Goal: Task Accomplishment & Management: Use online tool/utility

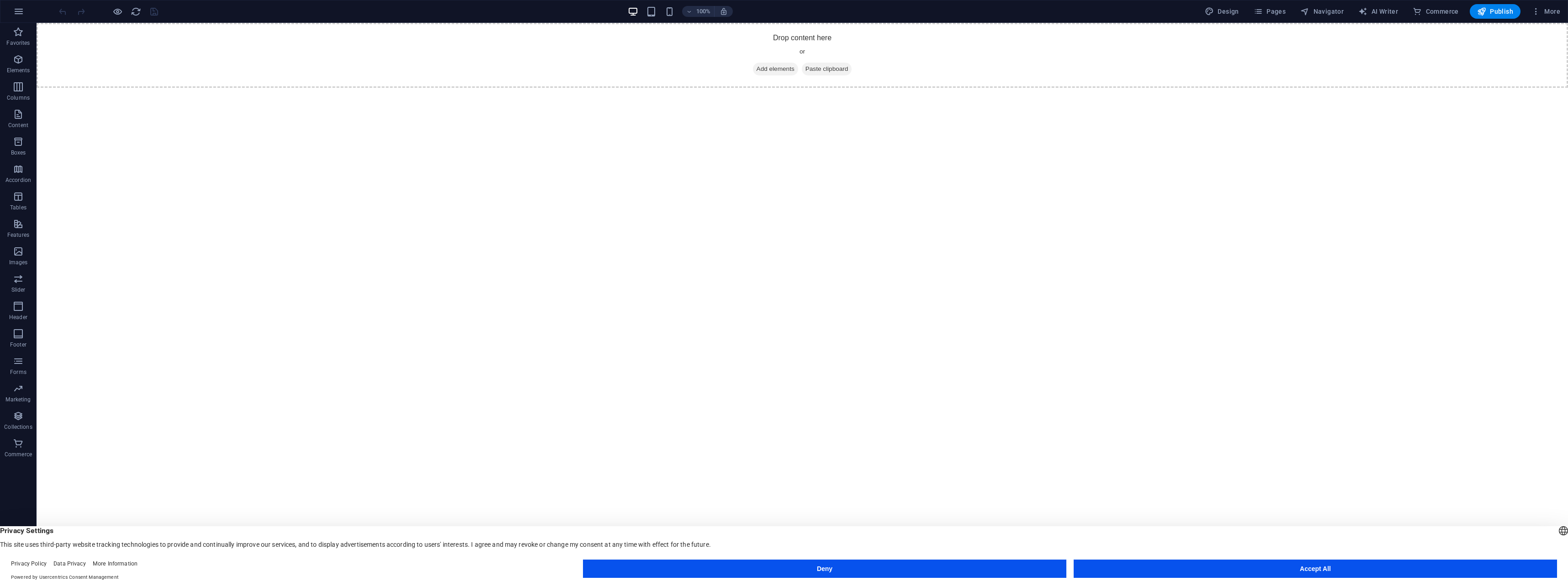
click at [1287, 574] on button "Accept All" at bounding box center [1315, 569] width 483 height 18
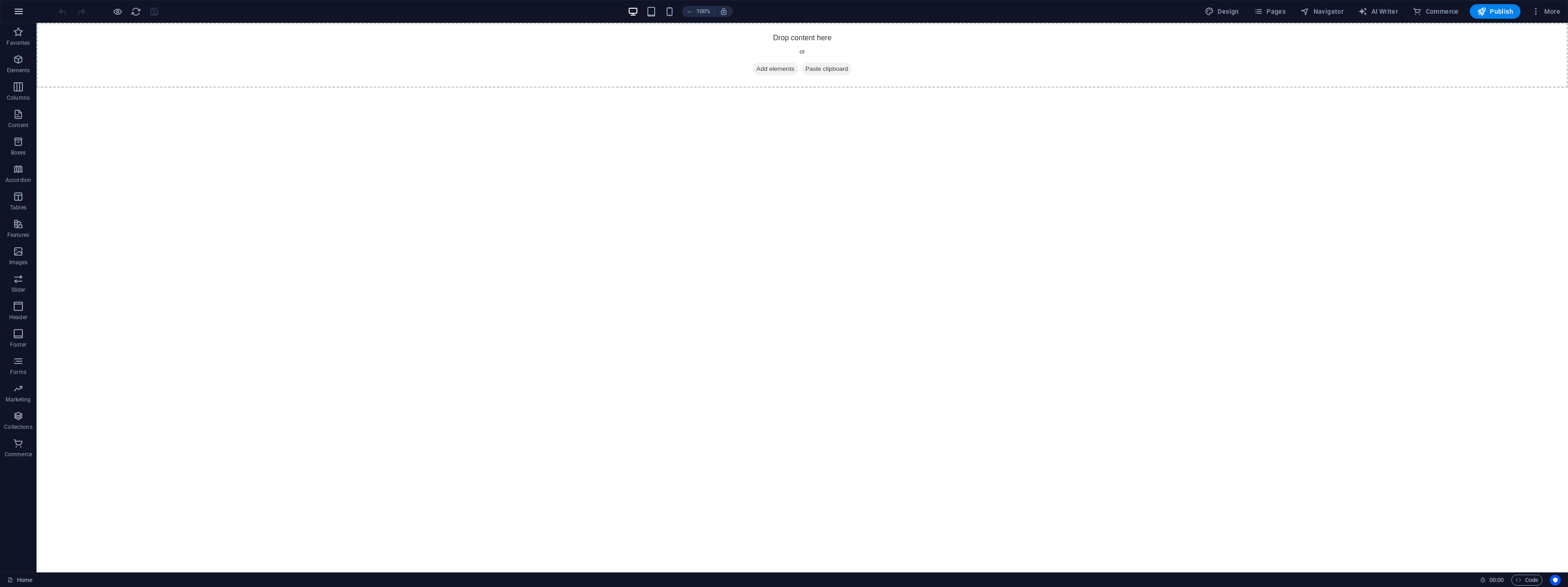
click at [23, 10] on icon "button" at bounding box center [19, 12] width 11 height 11
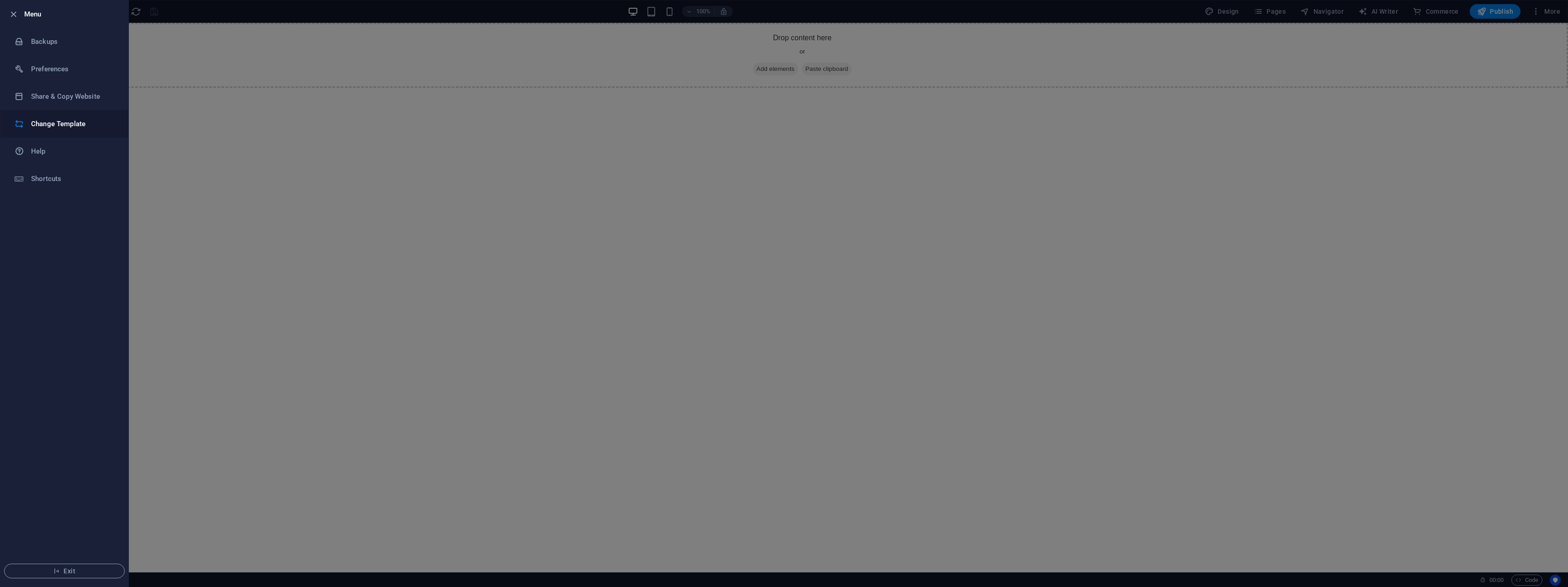
click at [91, 125] on h6 "Change Template" at bounding box center [73, 124] width 85 height 11
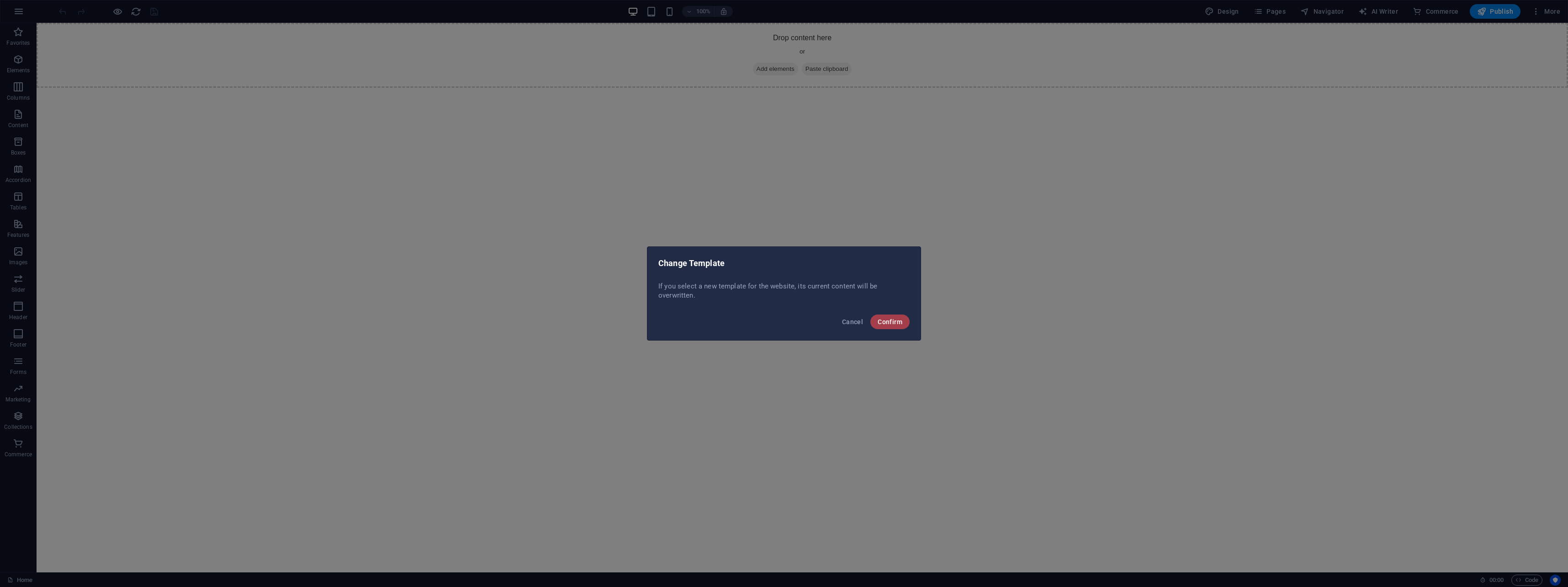
click at [895, 322] on span "Confirm" at bounding box center [890, 322] width 25 height 7
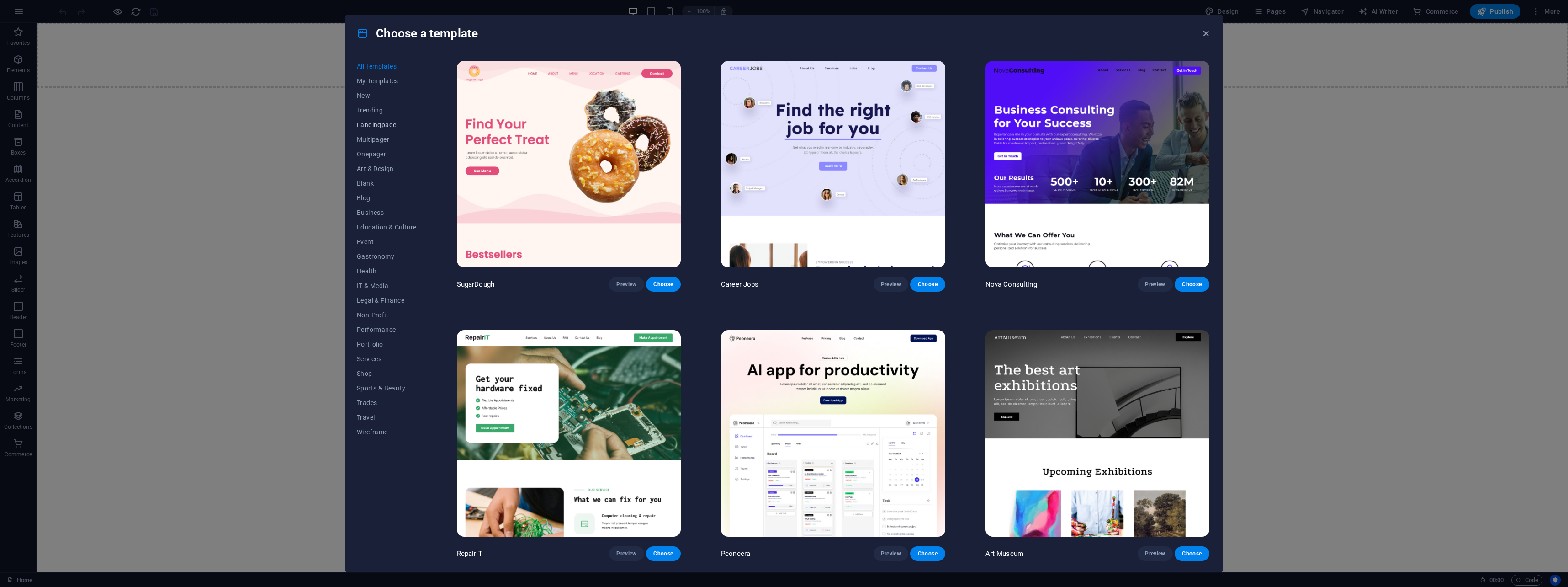
click at [391, 125] on span "Landingpage" at bounding box center [387, 125] width 60 height 7
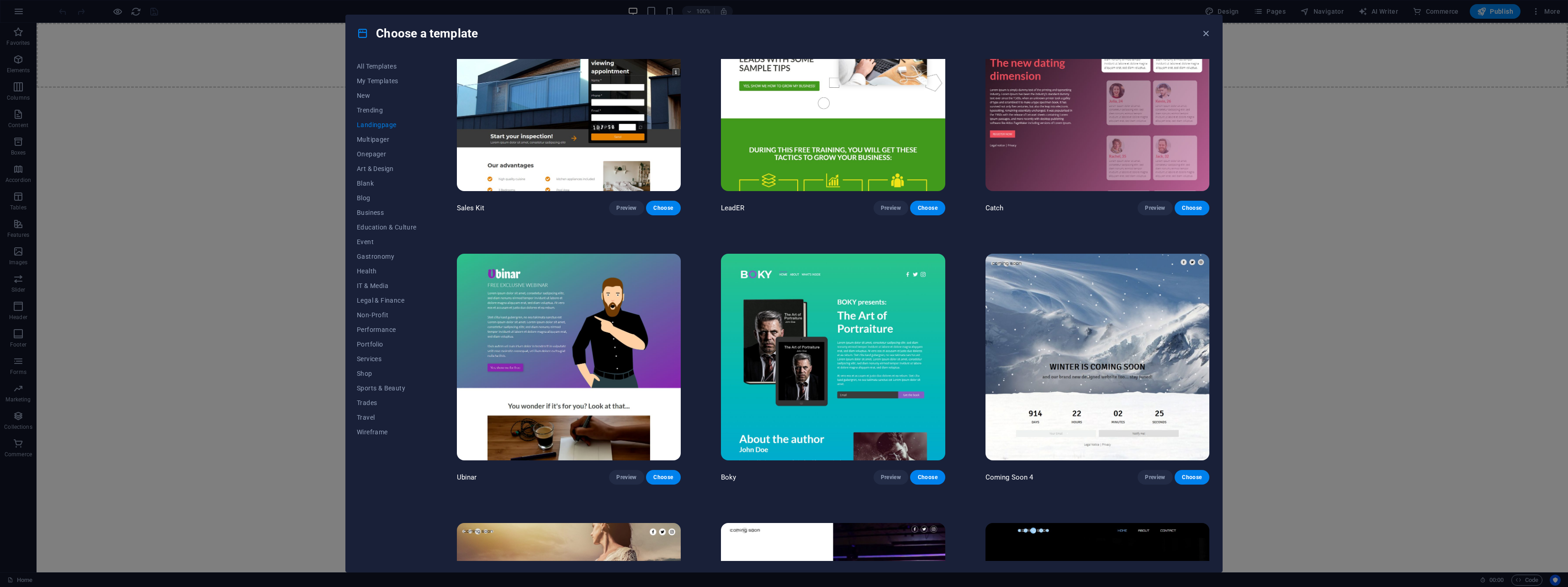
scroll to position [1875, 0]
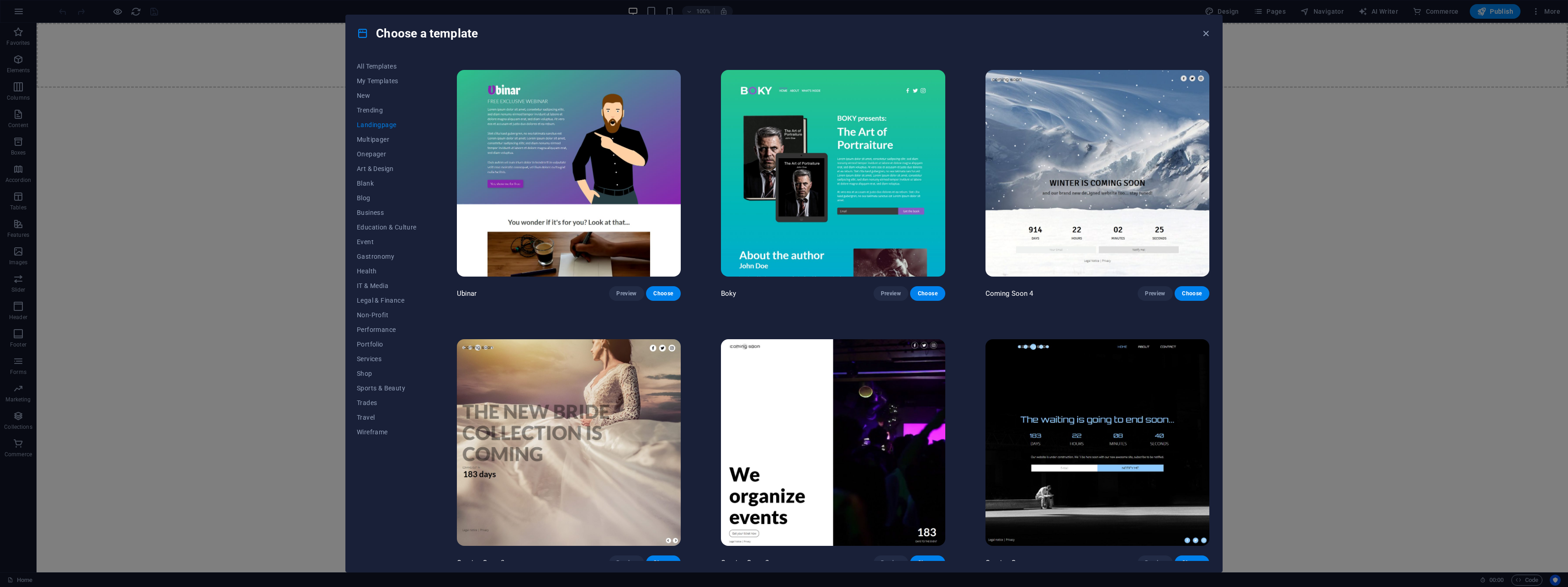
click at [1052, 397] on img at bounding box center [1097, 442] width 224 height 206
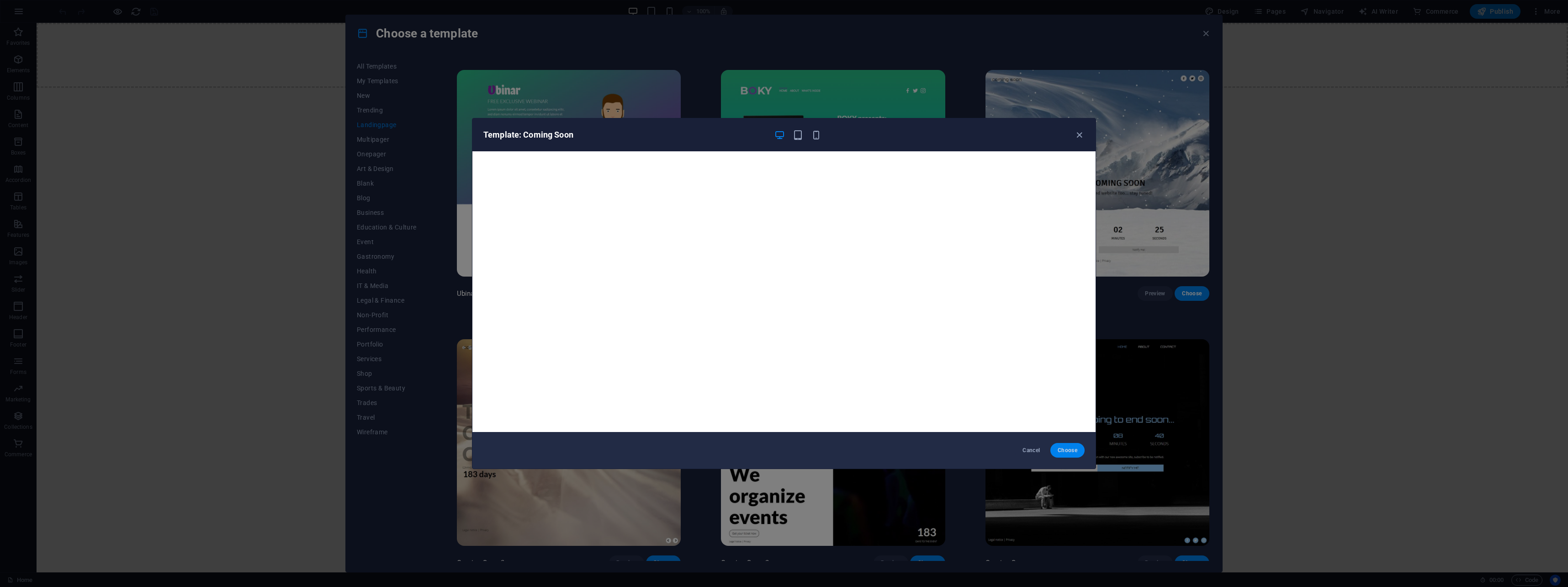
click at [1063, 446] on span "Choose" at bounding box center [1068, 450] width 19 height 7
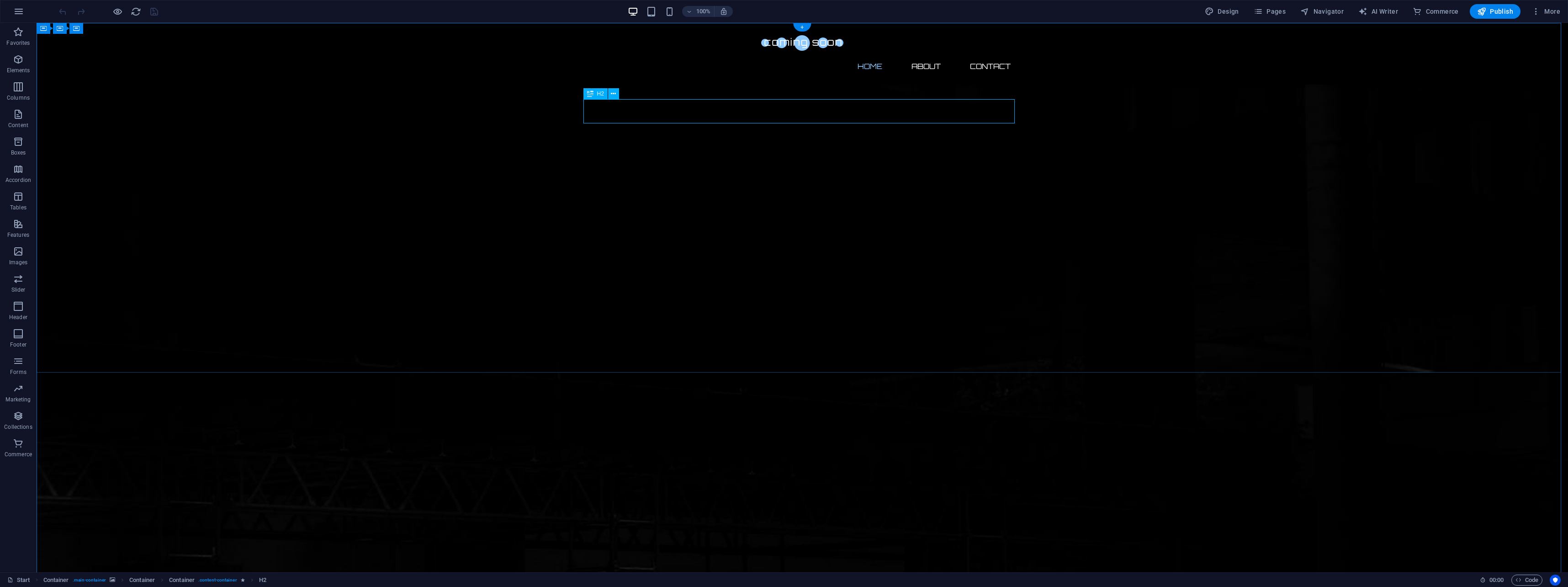
click at [615, 96] on icon at bounding box center [614, 94] width 5 height 10
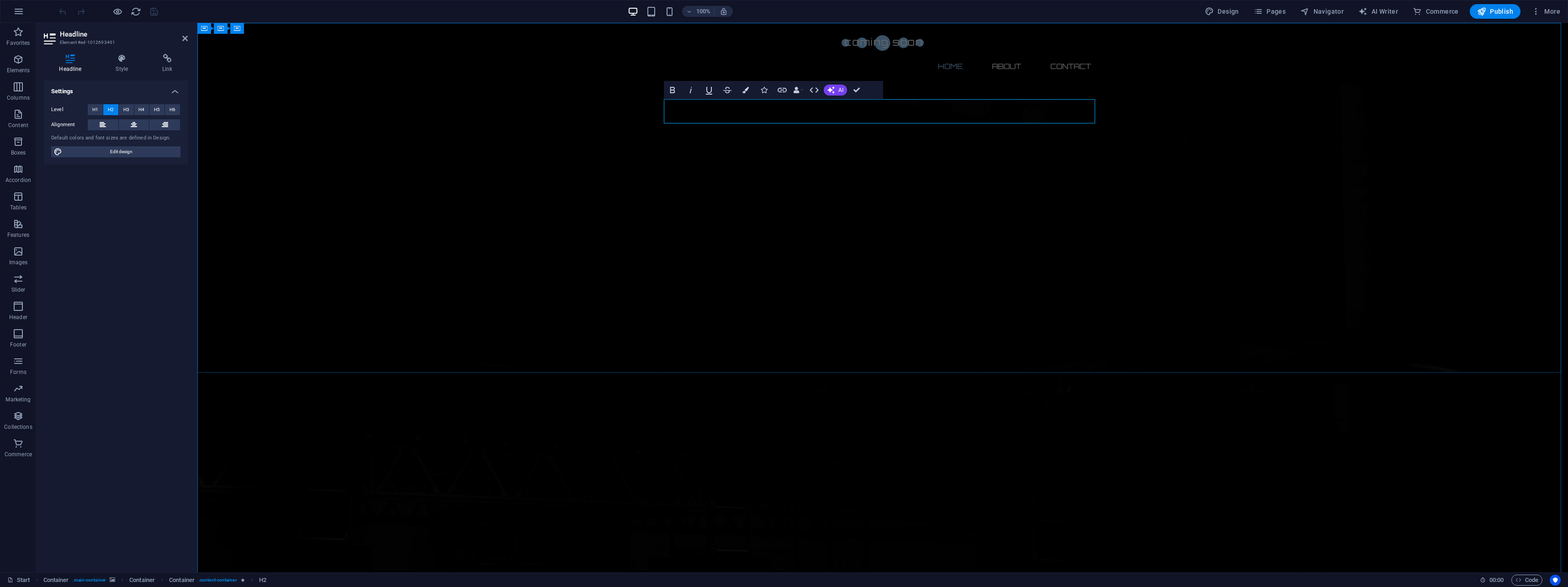
click at [838, 89] on span "AI" at bounding box center [841, 90] width 5 height 5
click at [891, 104] on link "Improve" at bounding box center [868, 105] width 89 height 14
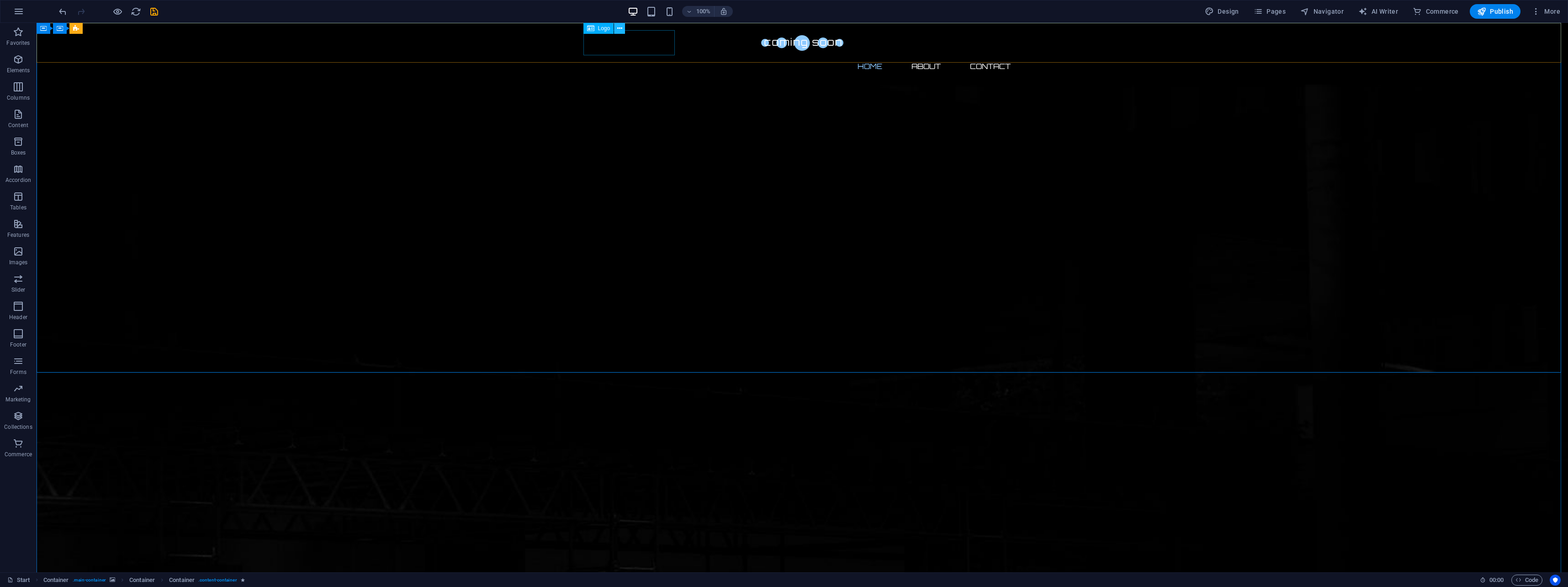
click at [620, 29] on icon at bounding box center [620, 29] width 5 height 10
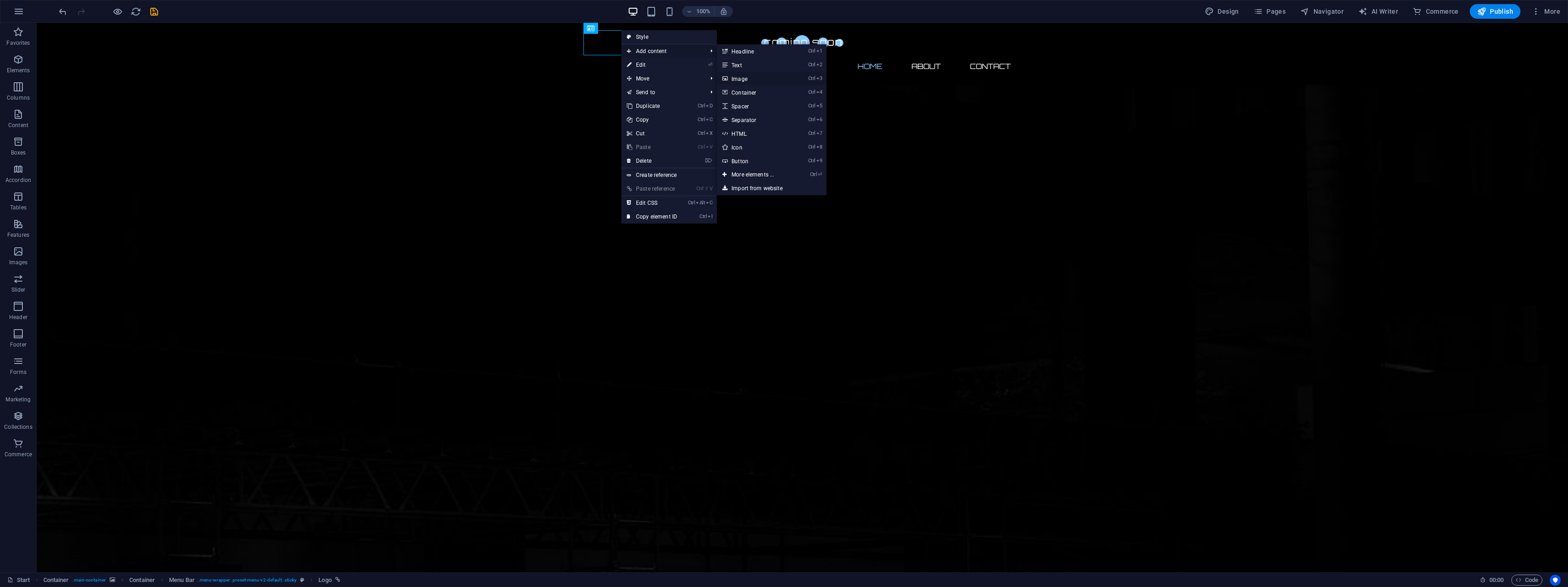
click at [750, 79] on link "Ctrl 3 Image" at bounding box center [755, 79] width 75 height 14
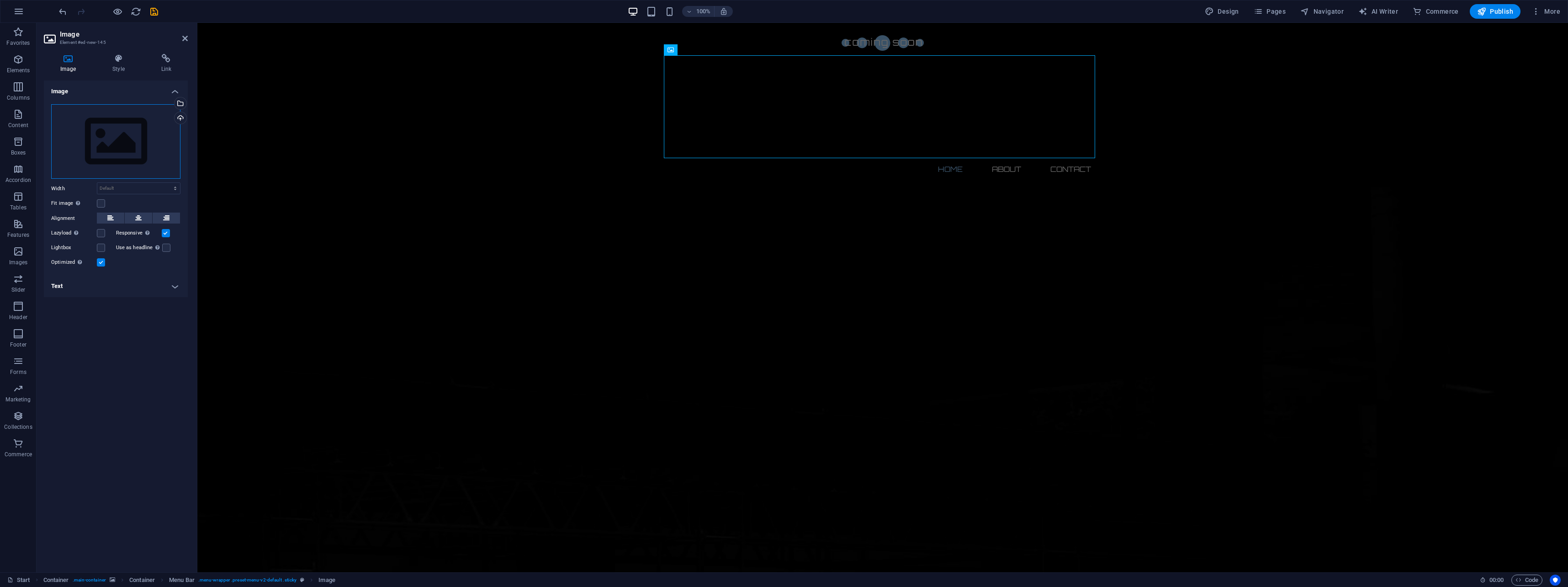
click at [127, 132] on div "Drag files here, click to choose files or select files from Files or our free s…" at bounding box center [116, 141] width 129 height 75
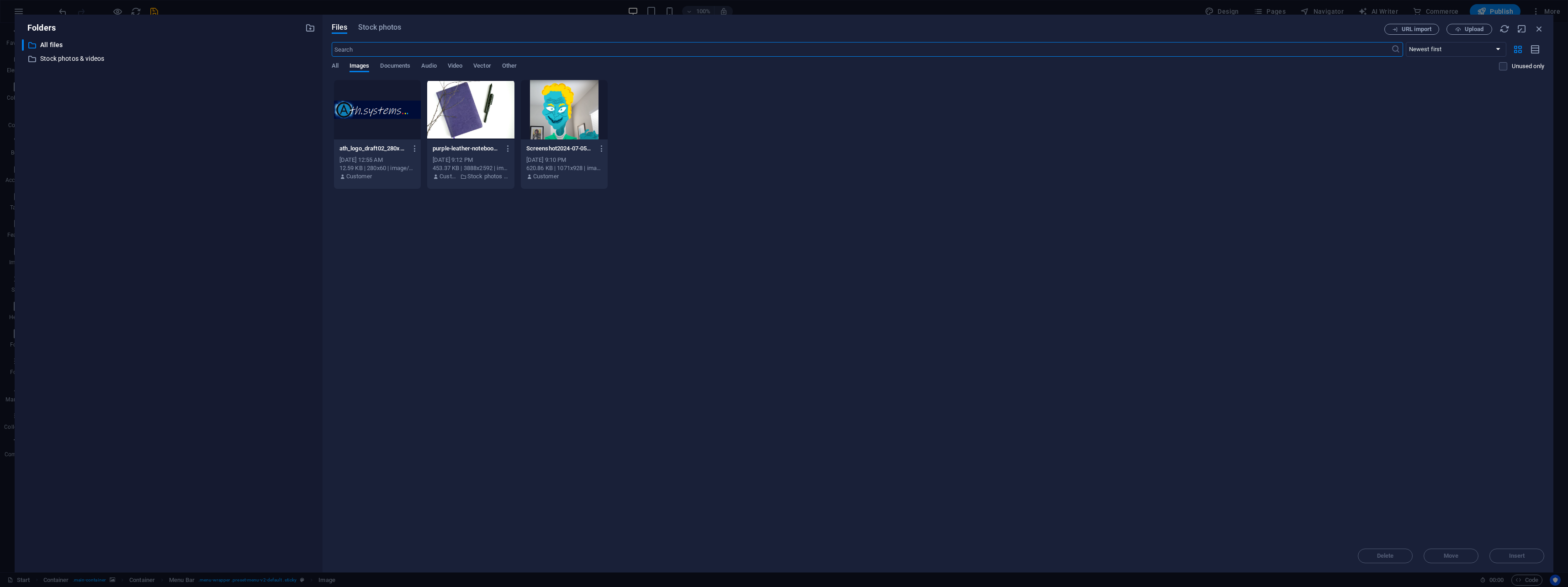
click at [396, 116] on div at bounding box center [377, 110] width 87 height 60
click at [1520, 558] on span "Insert" at bounding box center [1517, 555] width 16 height 5
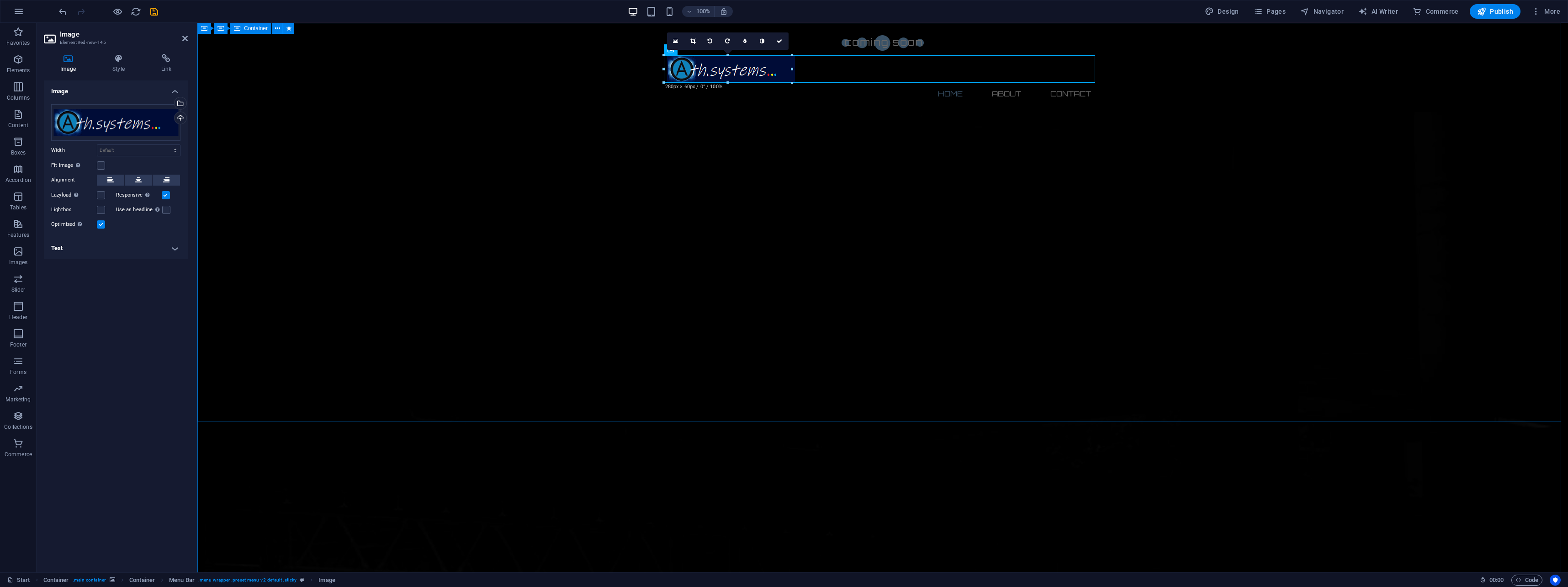
drag, startPoint x: 990, startPoint y: 105, endPoint x: 948, endPoint y: 126, distance: 47.0
drag, startPoint x: 793, startPoint y: 83, endPoint x: 761, endPoint y: 89, distance: 32.6
type input "383"
select select "px"
click at [144, 184] on button at bounding box center [138, 180] width 27 height 11
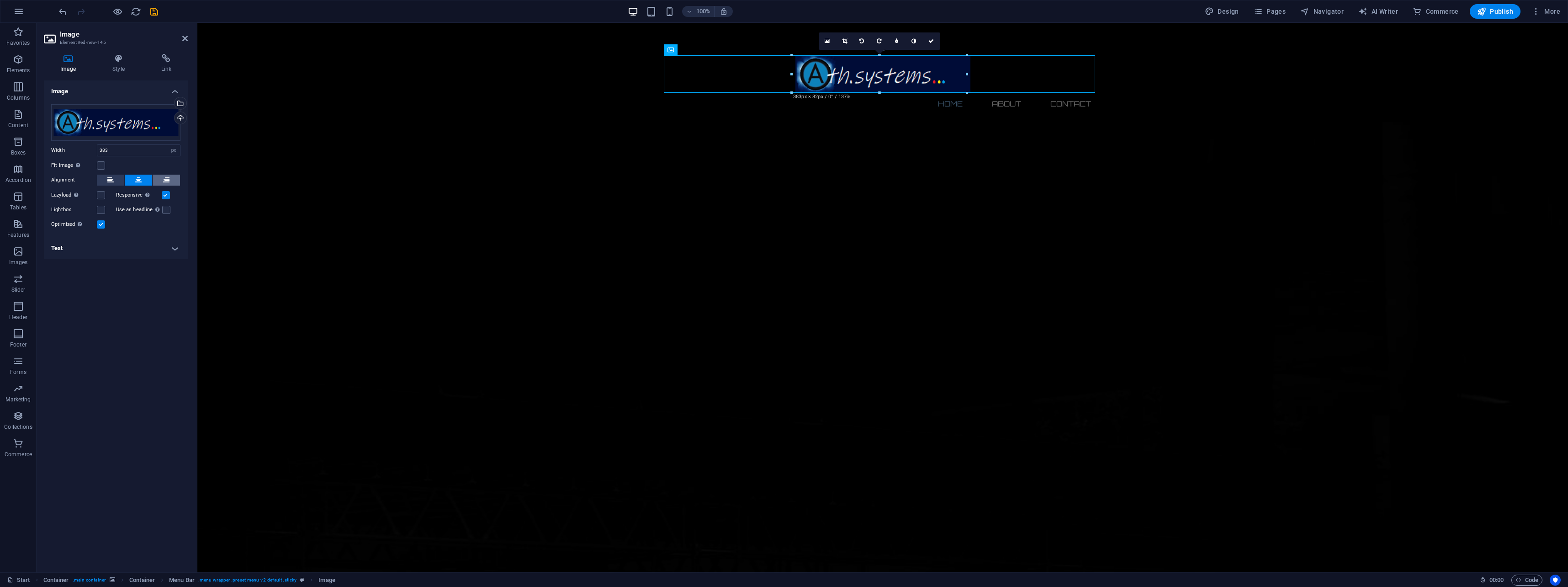
click at [167, 181] on icon at bounding box center [166, 180] width 7 height 11
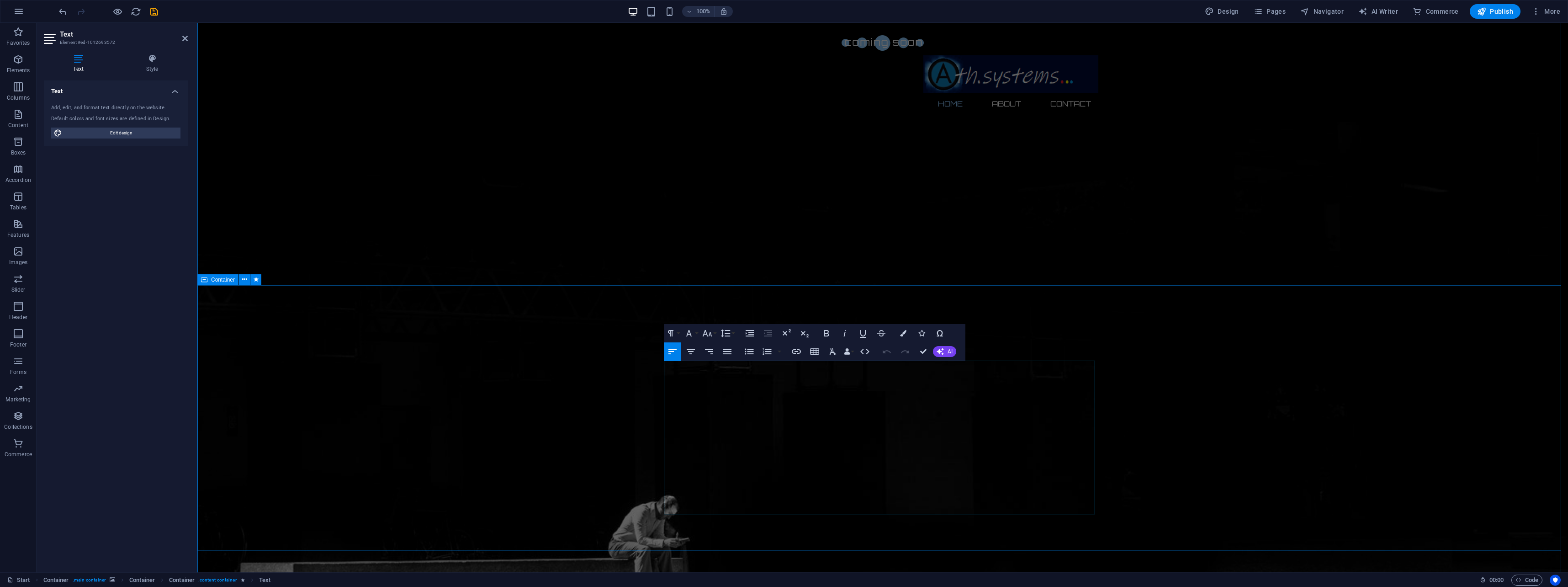
drag, startPoint x: 762, startPoint y: 499, endPoint x: 651, endPoint y: 362, distance: 176.3
click at [948, 351] on span "AI" at bounding box center [950, 351] width 5 height 5
click at [987, 369] on link "Improve" at bounding box center [978, 366] width 89 height 14
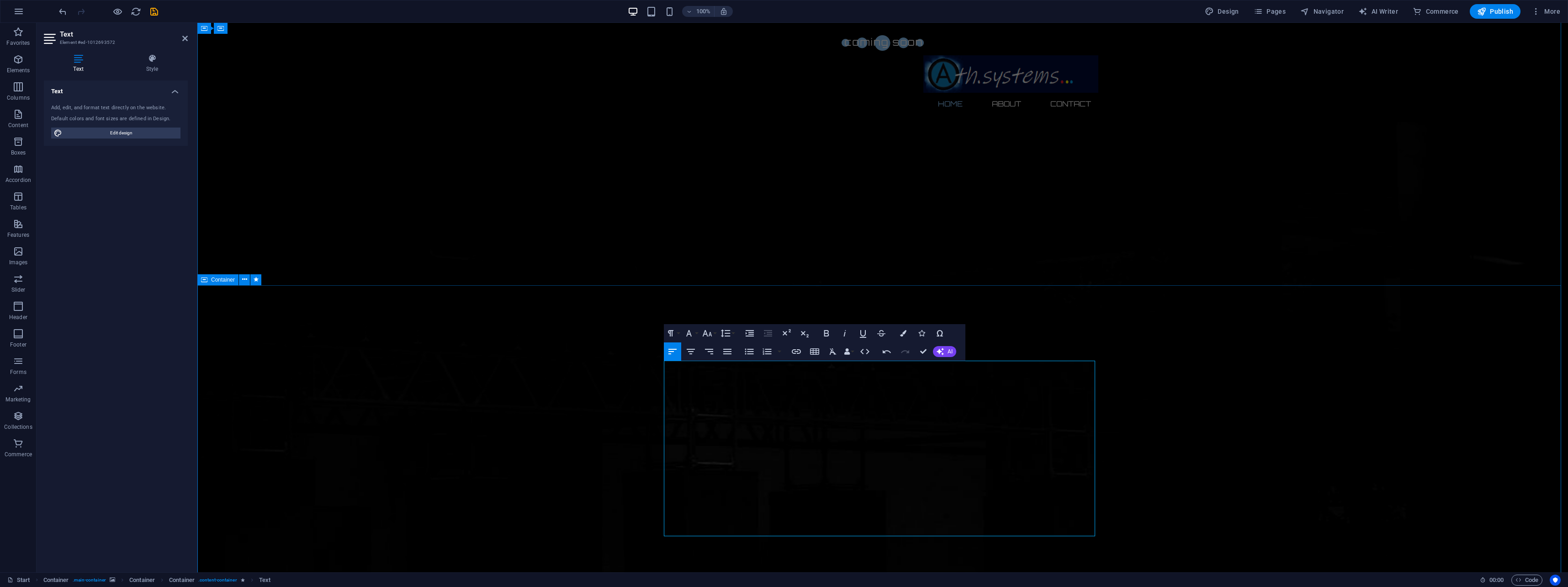
drag, startPoint x: 779, startPoint y: 369, endPoint x: 611, endPoint y: 346, distance: 169.6
click at [825, 332] on icon "button" at bounding box center [826, 333] width 5 height 7
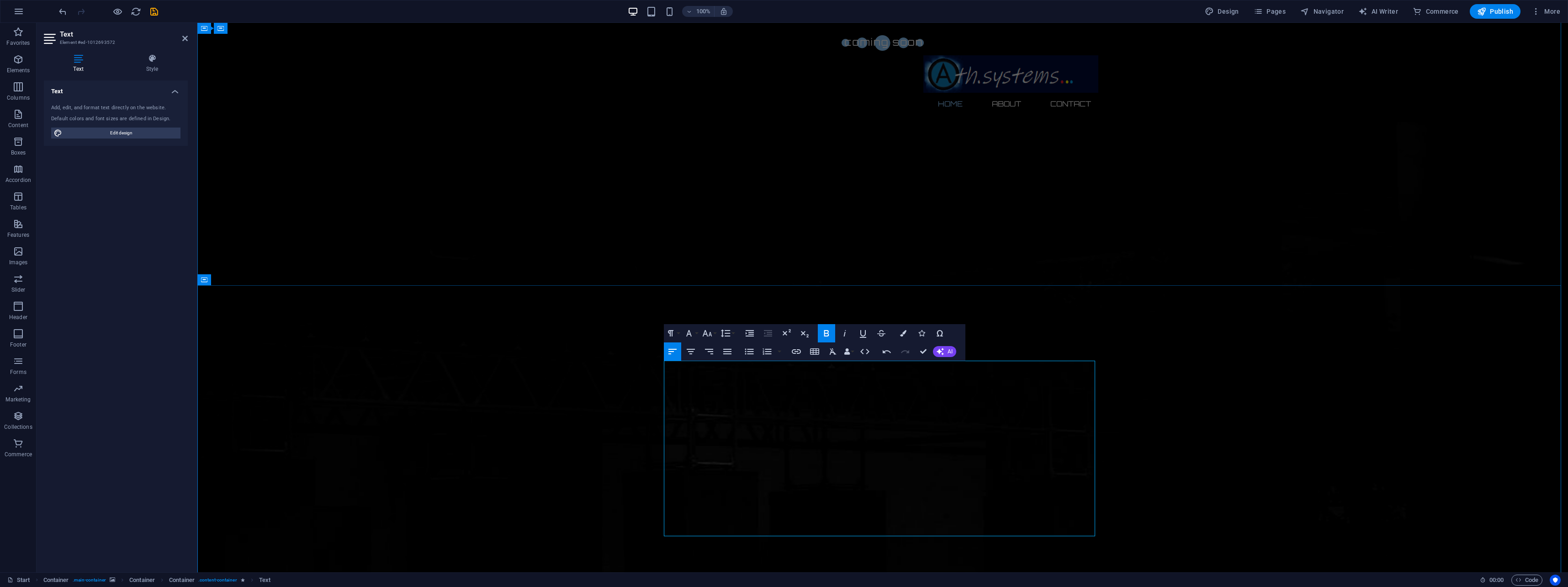
drag, startPoint x: 682, startPoint y: 374, endPoint x: 684, endPoint y: 378, distance: 4.5
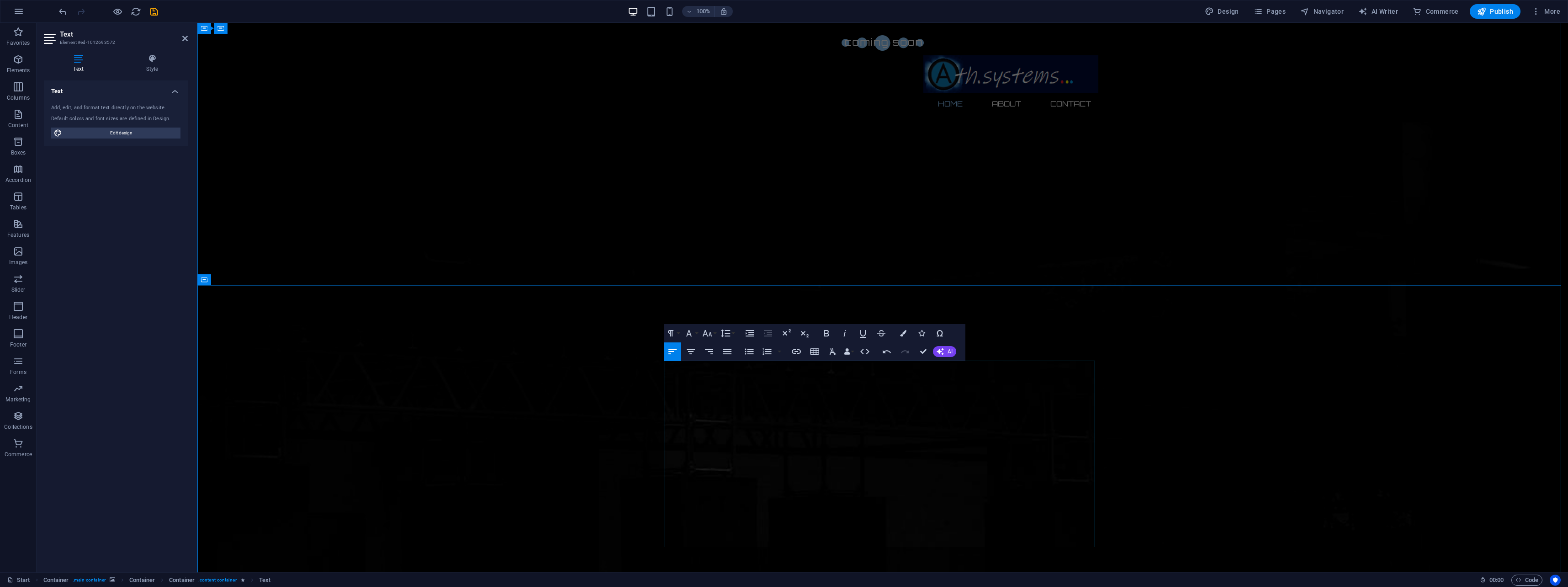
drag, startPoint x: 723, startPoint y: 475, endPoint x: 652, endPoint y: 475, distance: 71.0
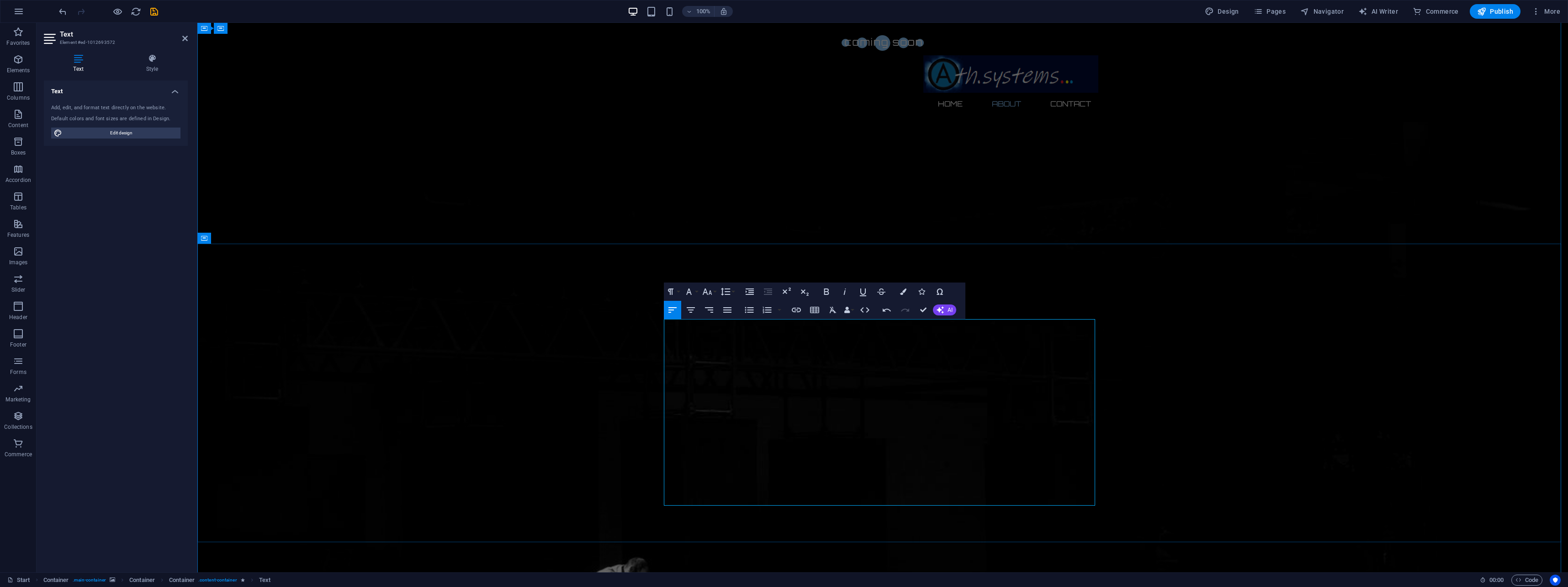
scroll to position [238, 0]
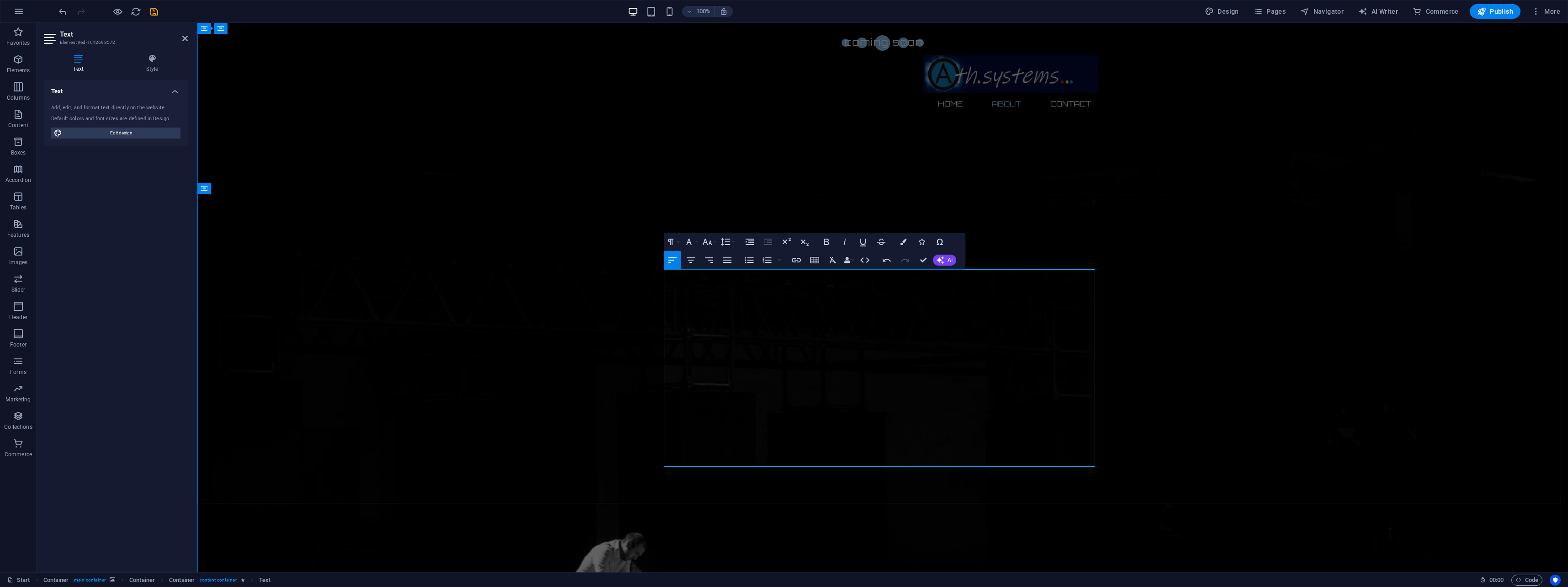
drag, startPoint x: 960, startPoint y: 429, endPoint x: 944, endPoint y: 432, distance: 16.3
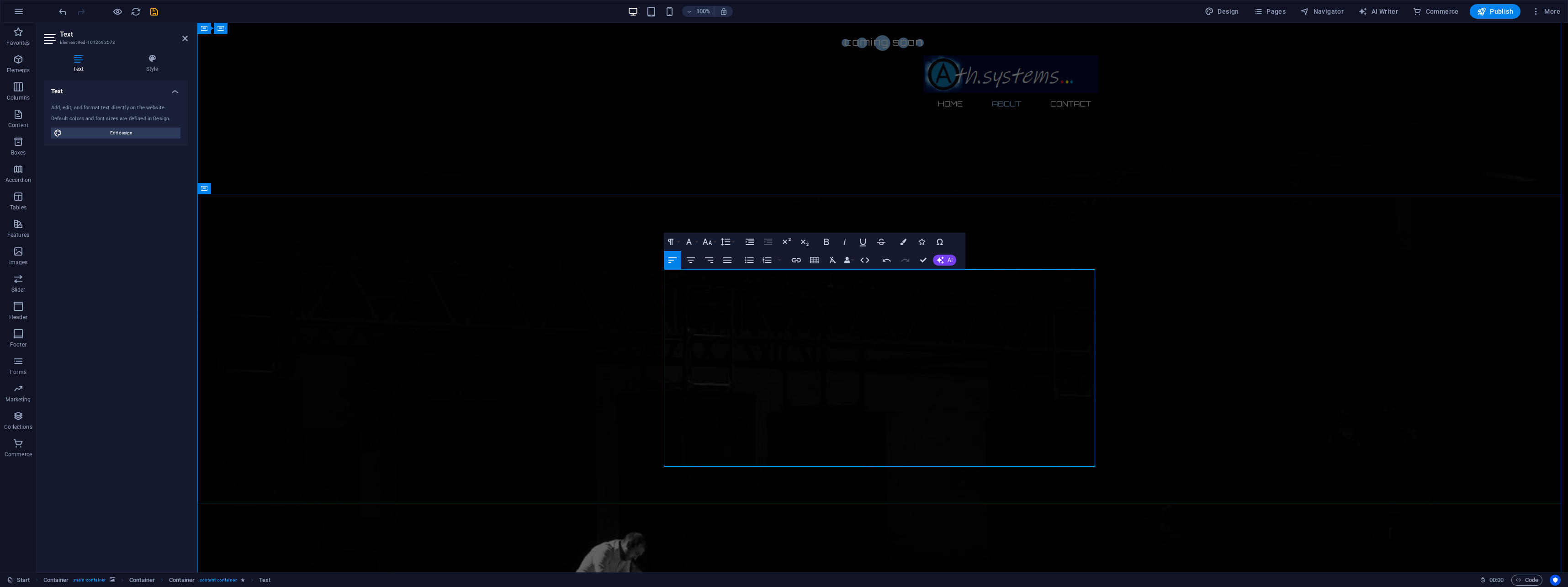
drag, startPoint x: 682, startPoint y: 469, endPoint x: 587, endPoint y: 468, distance: 95.0
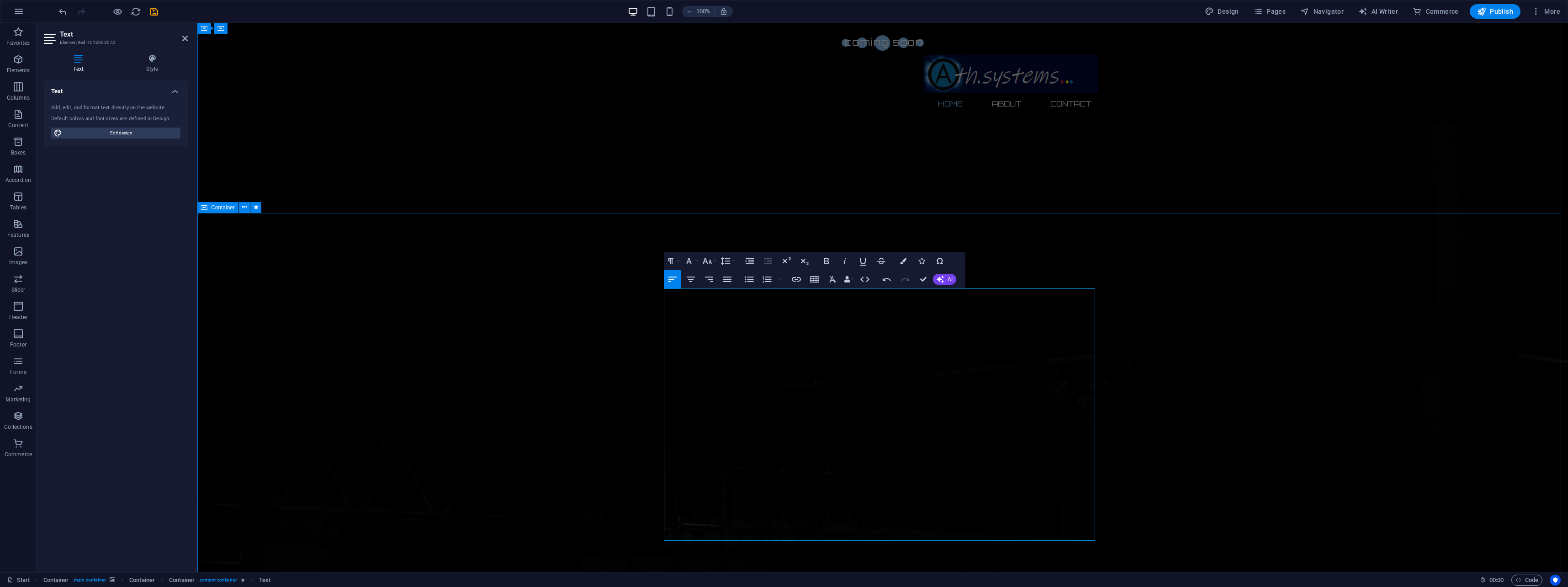
scroll to position [55, 0]
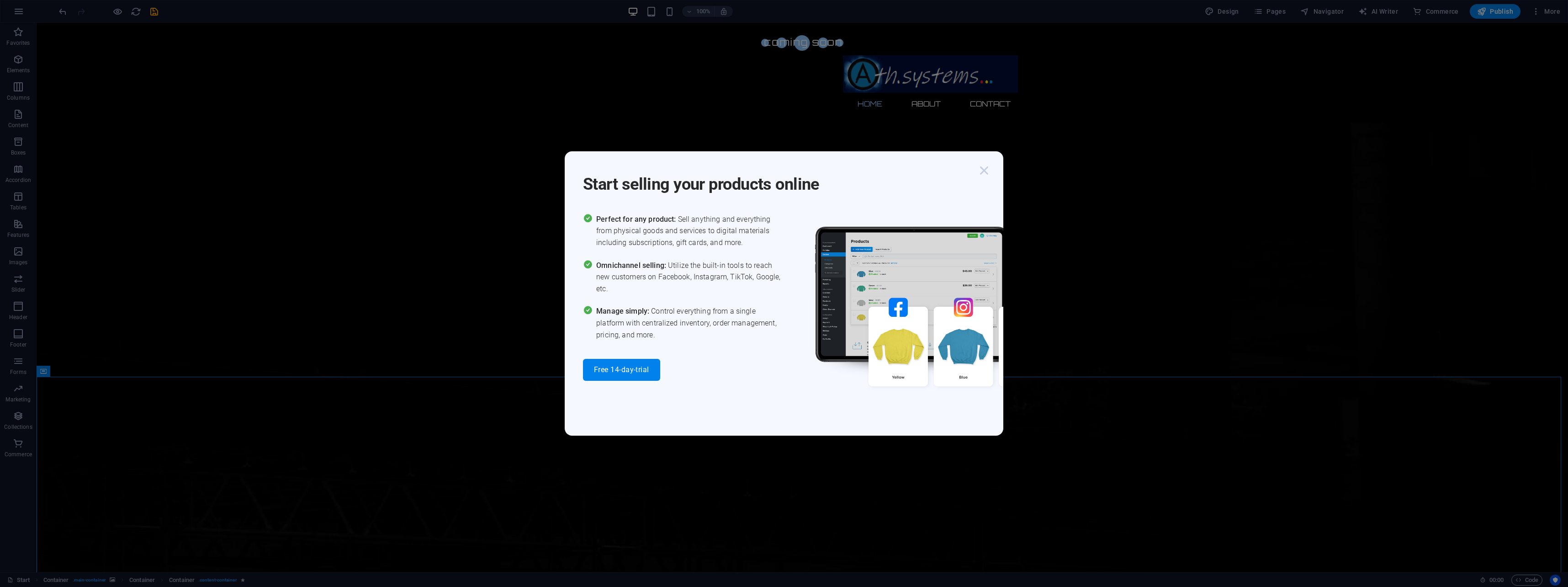
click at [981, 174] on icon "button" at bounding box center [984, 170] width 16 height 16
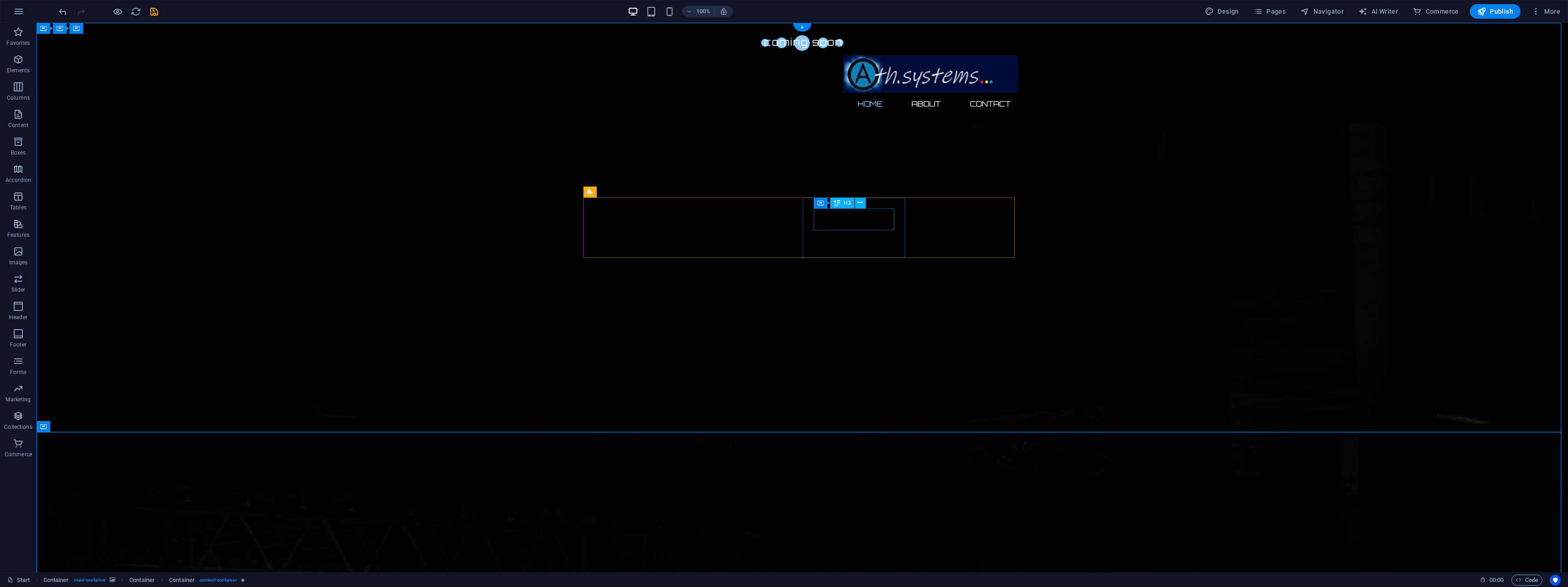
scroll to position [0, 0]
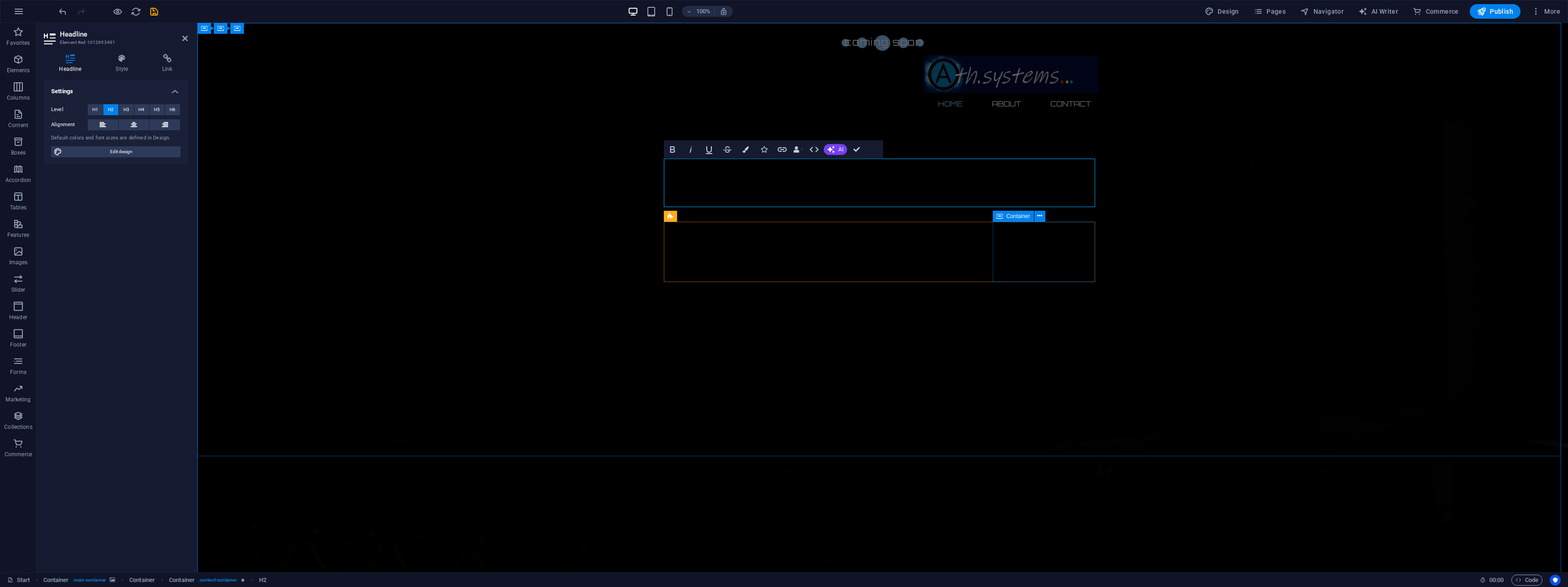
scroll to position [0, 1]
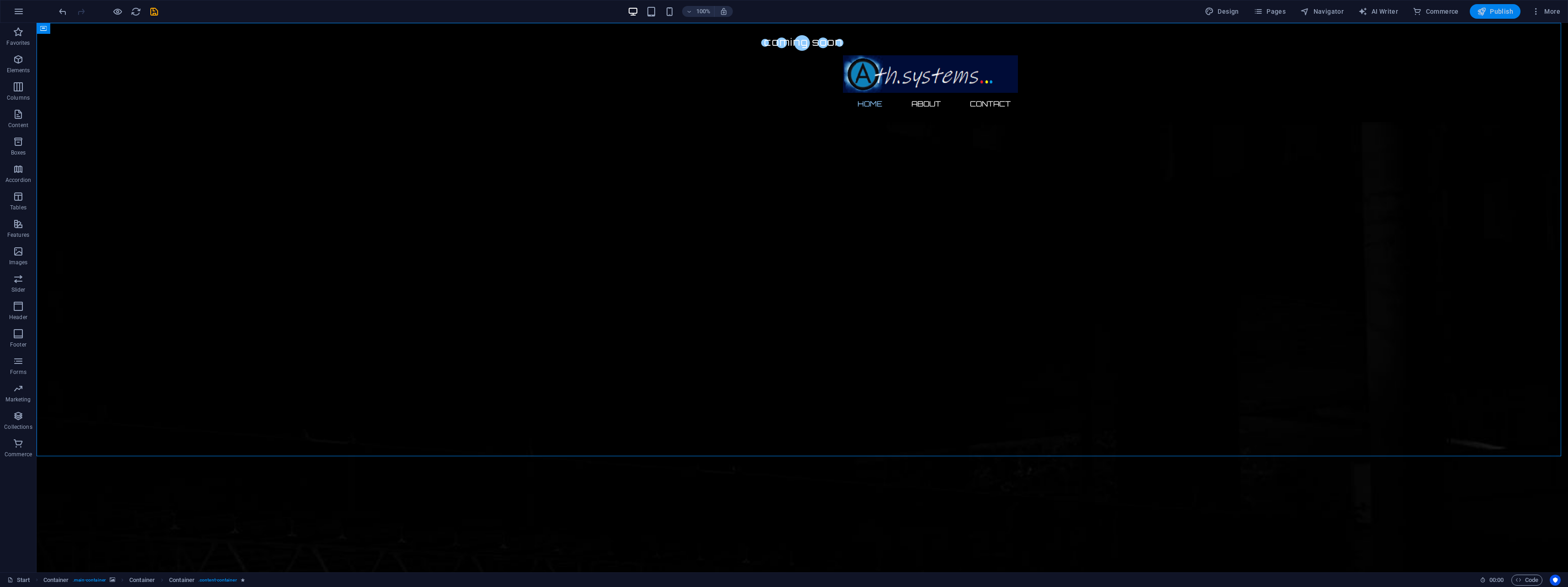
click at [1499, 5] on button "Publish" at bounding box center [1495, 12] width 51 height 15
checkbox input "false"
